Goal: Information Seeking & Learning: Find specific fact

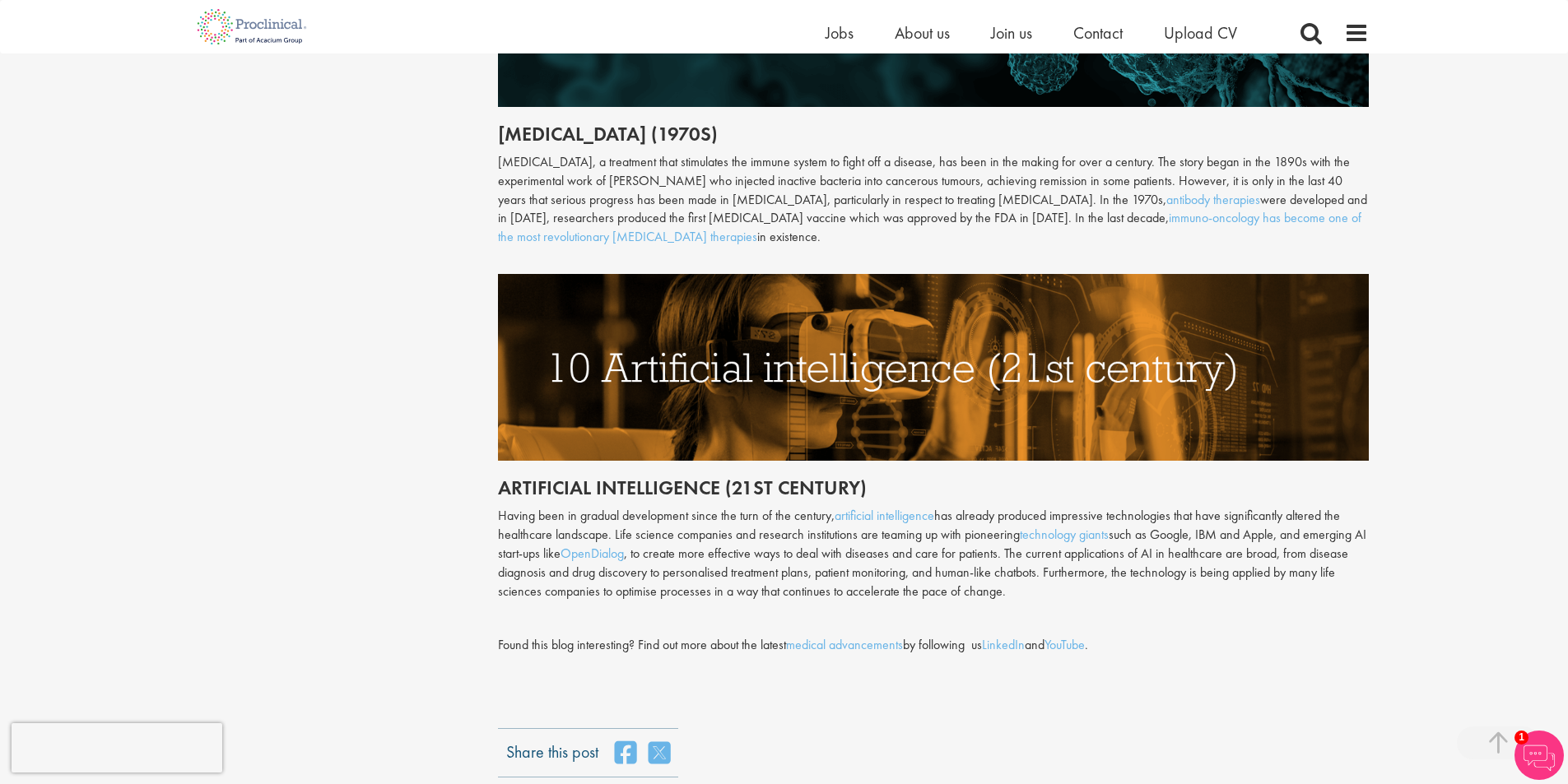
scroll to position [3865, 0]
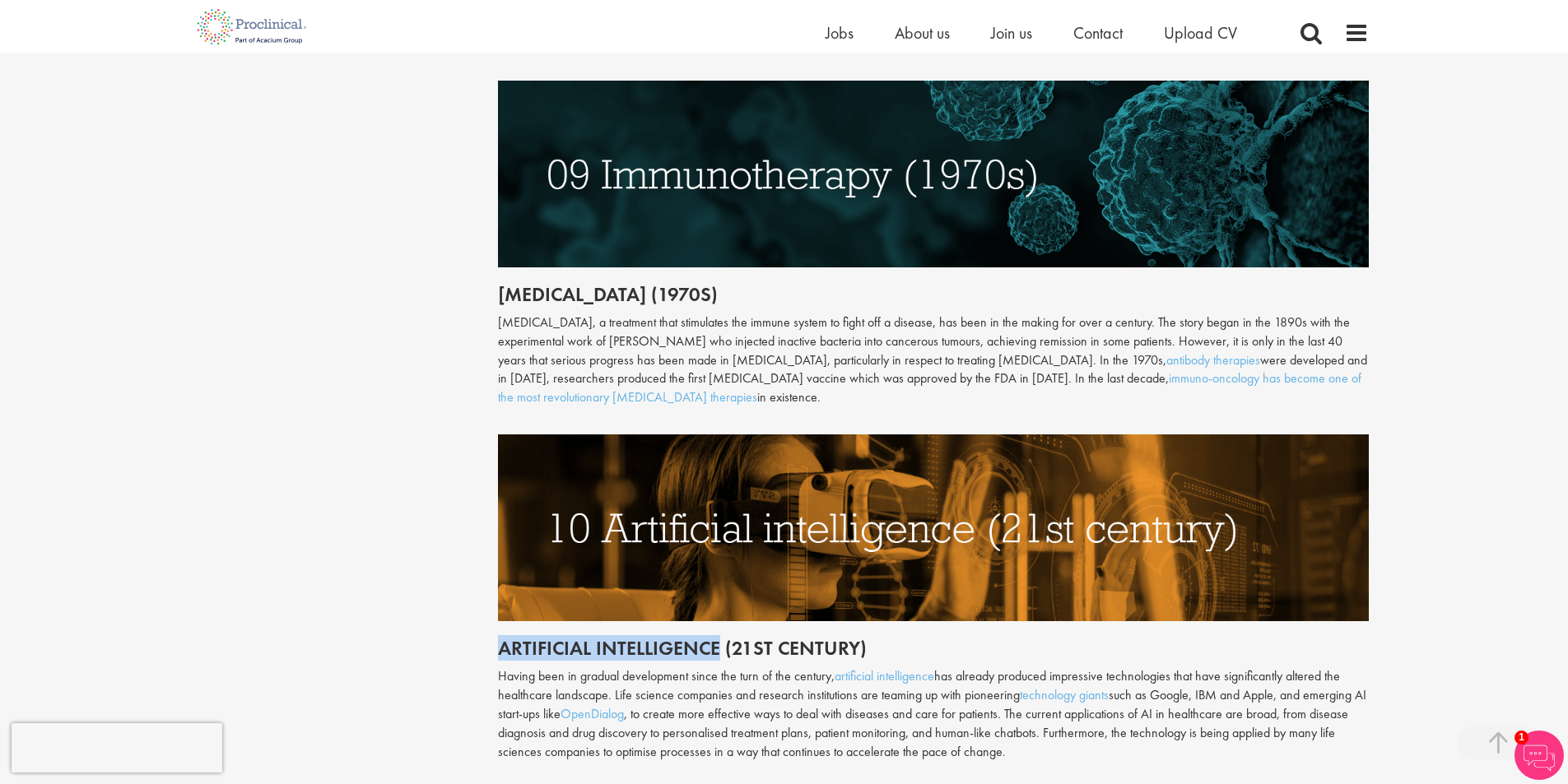
drag, startPoint x: 501, startPoint y: 610, endPoint x: 716, endPoint y: 601, distance: 215.2
click at [716, 637] on h2 "Artificial intelligence (21st century)" at bounding box center [933, 648] width 871 height 21
copy h2 "Artificial intelligence"
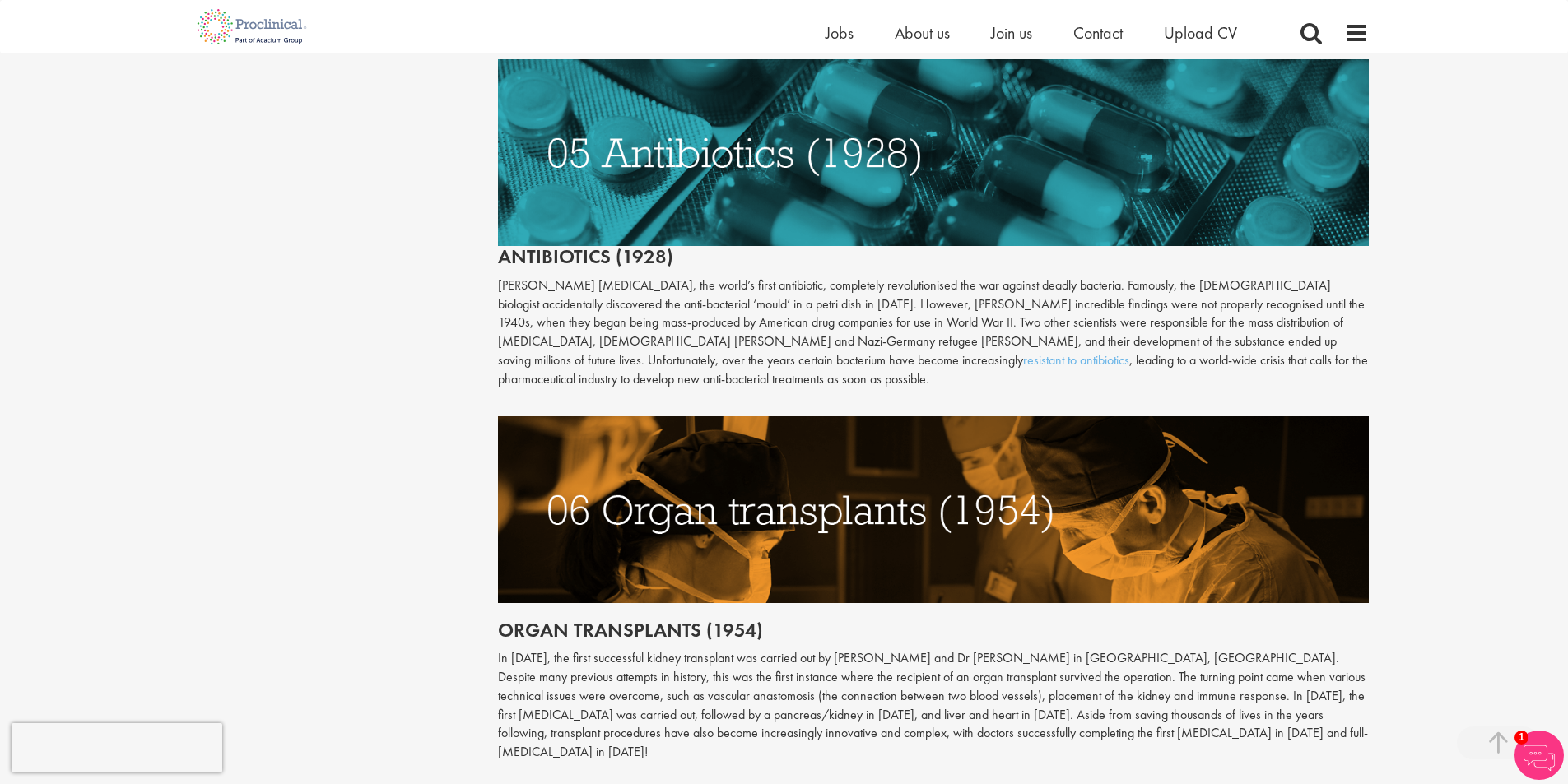
scroll to position [2220, 0]
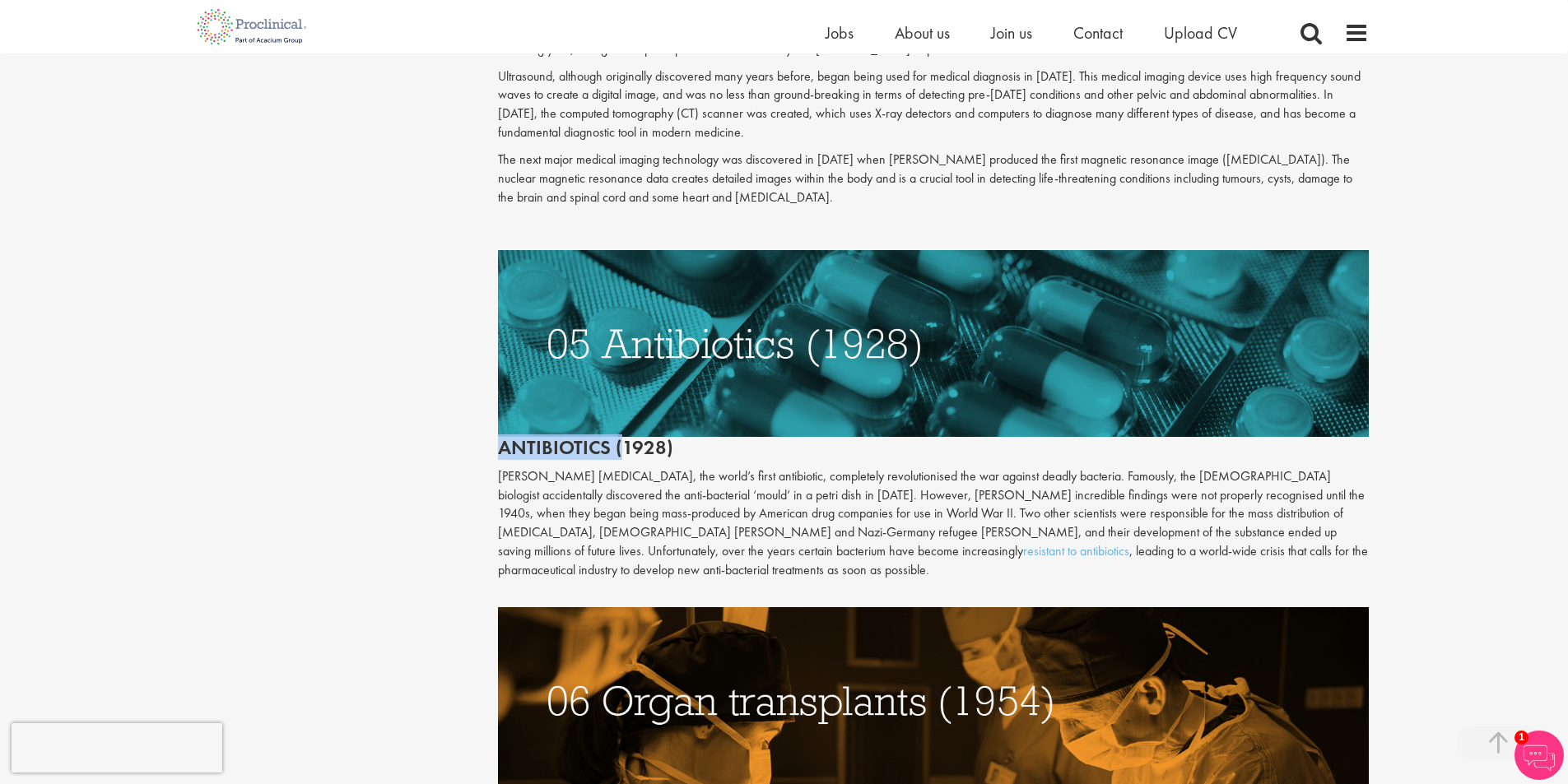
drag, startPoint x: 501, startPoint y: 434, endPoint x: 619, endPoint y: 433, distance: 118.0
click at [619, 433] on h2 "Antibiotics (1928)" at bounding box center [933, 353] width 871 height 208
copy h2 "Antibiotics ("
click at [599, 297] on img at bounding box center [933, 343] width 871 height 187
click at [571, 428] on h2 "Antibiotics (1928)" at bounding box center [933, 353] width 871 height 208
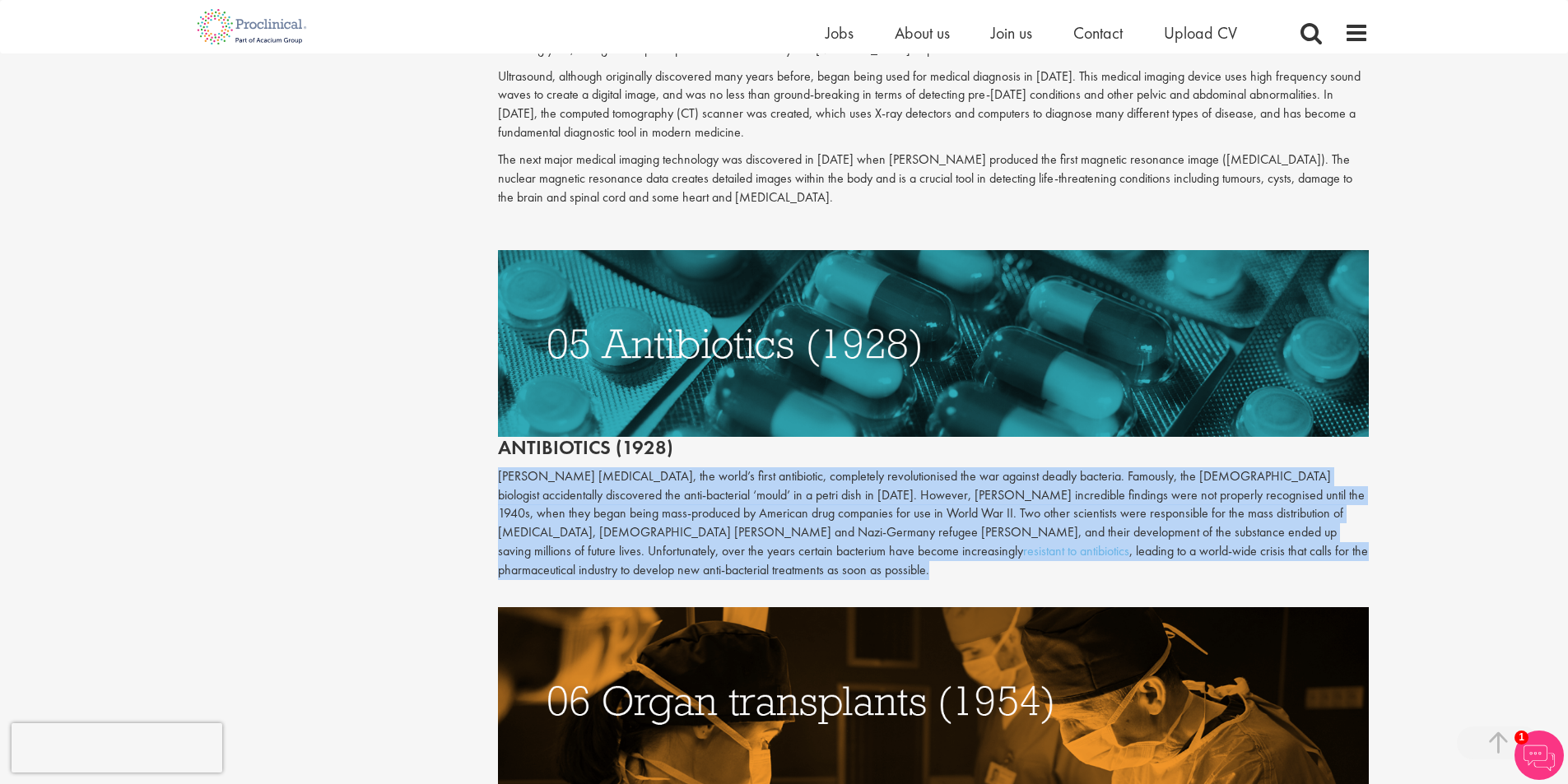
drag, startPoint x: 499, startPoint y: 456, endPoint x: 594, endPoint y: 548, distance: 132.2
click at [594, 548] on p "[PERSON_NAME] [MEDICAL_DATA], the world’s first antibiotic, completely revoluti…" at bounding box center [933, 524] width 871 height 112
copy p "[PERSON_NAME] [MEDICAL_DATA], the world’s first antibiotic, completely revoluti…"
click at [693, 495] on p "[PERSON_NAME] [MEDICAL_DATA], the world’s first antibiotic, completely revoluti…" at bounding box center [933, 524] width 871 height 112
